Goal: Information Seeking & Learning: Learn about a topic

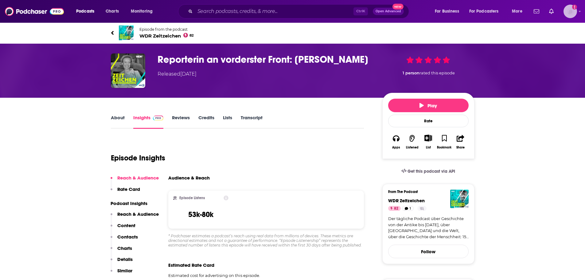
click at [567, 7] on img "Logged in as smeizlik" at bounding box center [571, 12] width 14 height 14
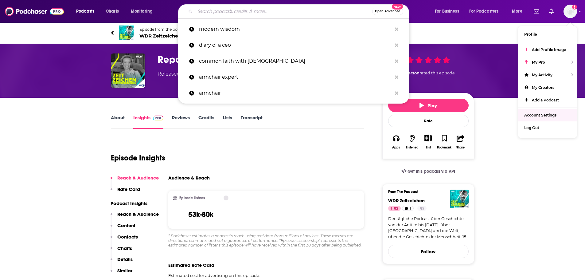
click at [218, 7] on input "Search podcasts, credits, & more..." at bounding box center [283, 11] width 177 height 10
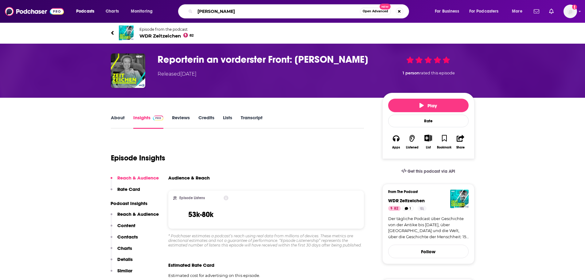
type input "[PERSON_NAME]"
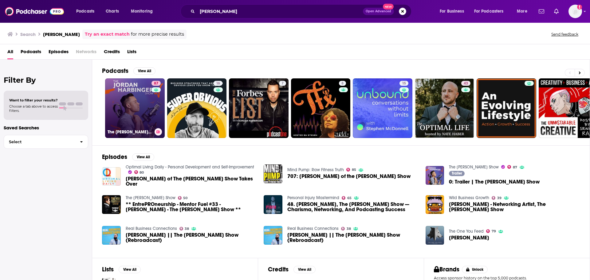
click at [136, 102] on link "87 The [PERSON_NAME] Show" at bounding box center [135, 108] width 60 height 60
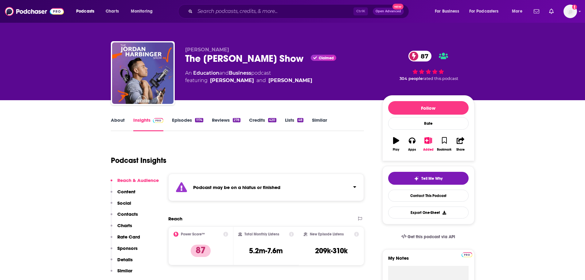
click at [145, 122] on link "Insights" at bounding box center [148, 124] width 30 height 14
drag, startPoint x: 183, startPoint y: 59, endPoint x: 306, endPoint y: 60, distance: 123.2
click at [307, 60] on div "[PERSON_NAME] The [PERSON_NAME] Show Claimed 87 An Education and Business podca…" at bounding box center [293, 74] width 364 height 66
copy h2 "The [PERSON_NAME] Show"
